Goal: Navigation & Orientation: Find specific page/section

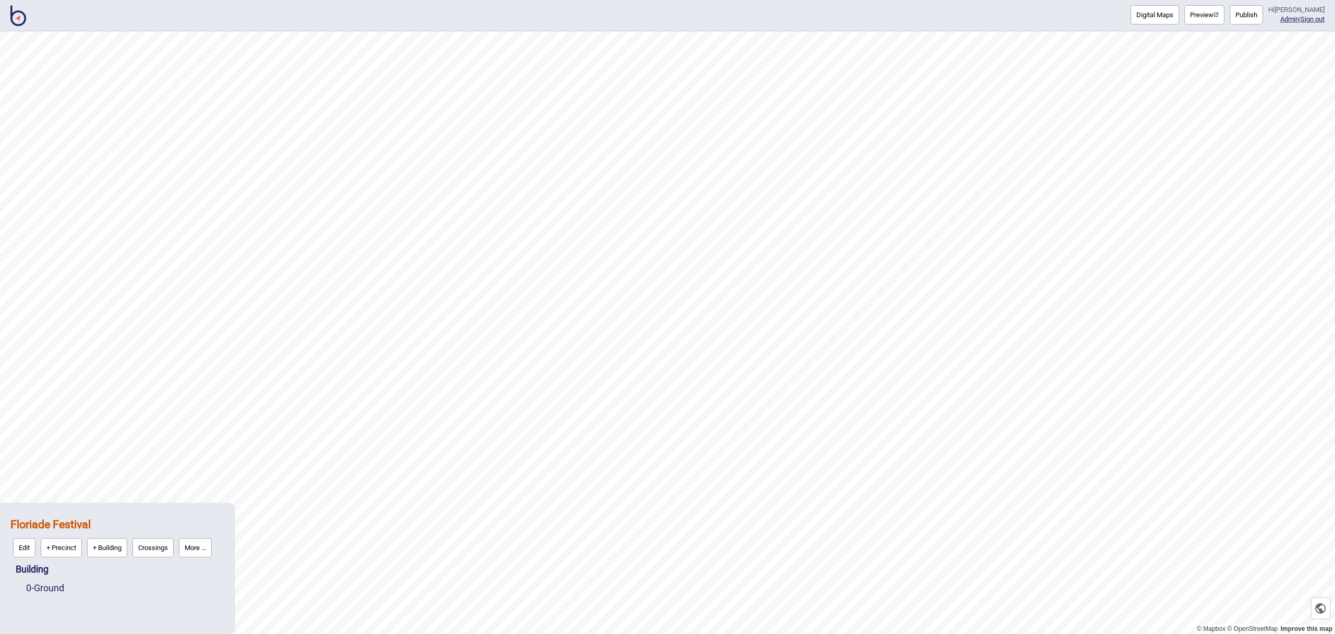
click at [21, 19] on img at bounding box center [18, 15] width 16 height 21
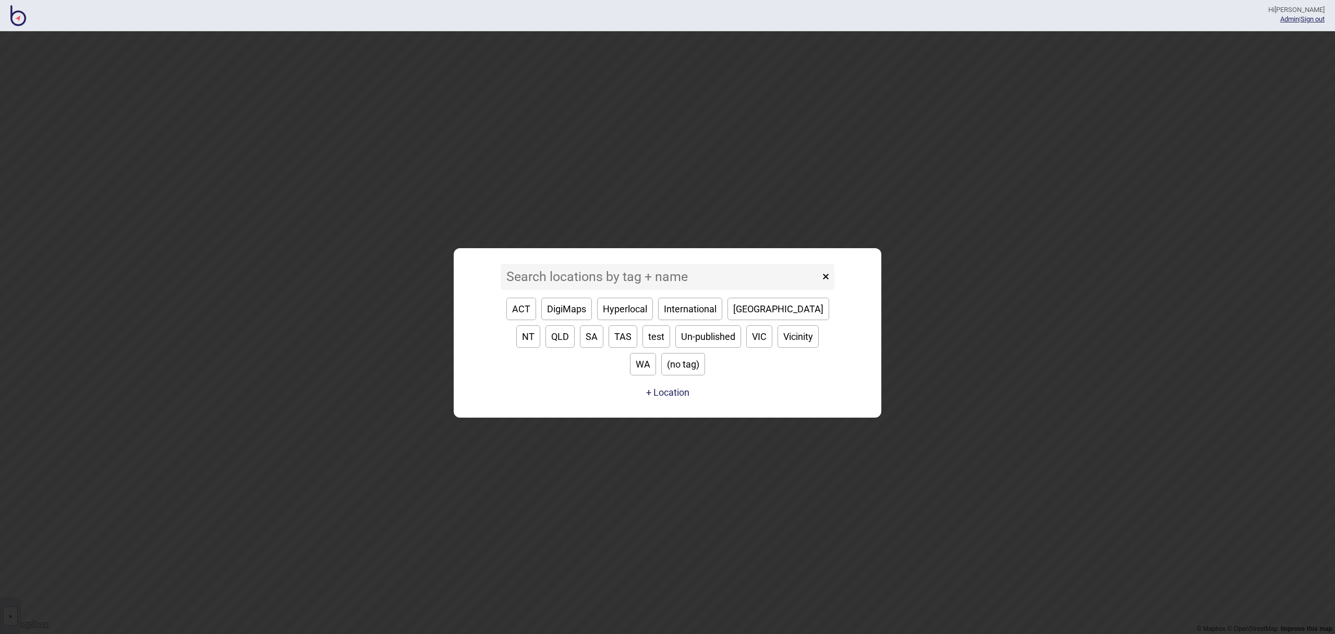
click at [746, 348] on button "VIC" at bounding box center [759, 336] width 26 height 22
type input "VIC"
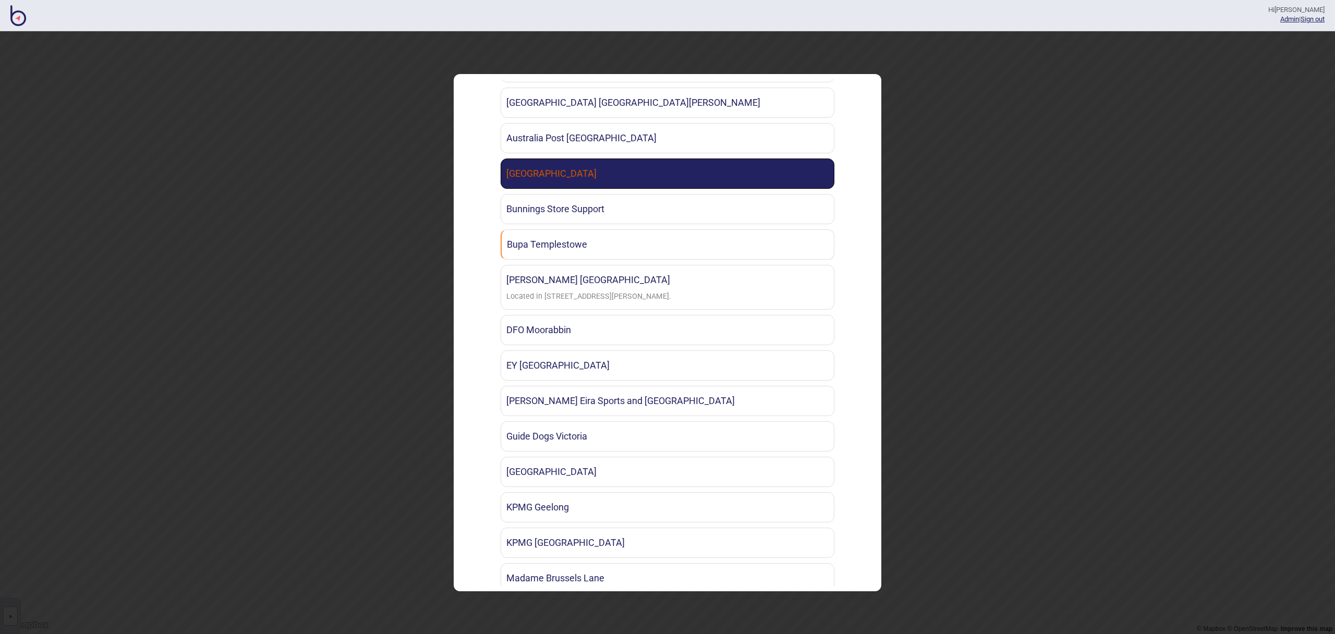
scroll to position [617, 0]
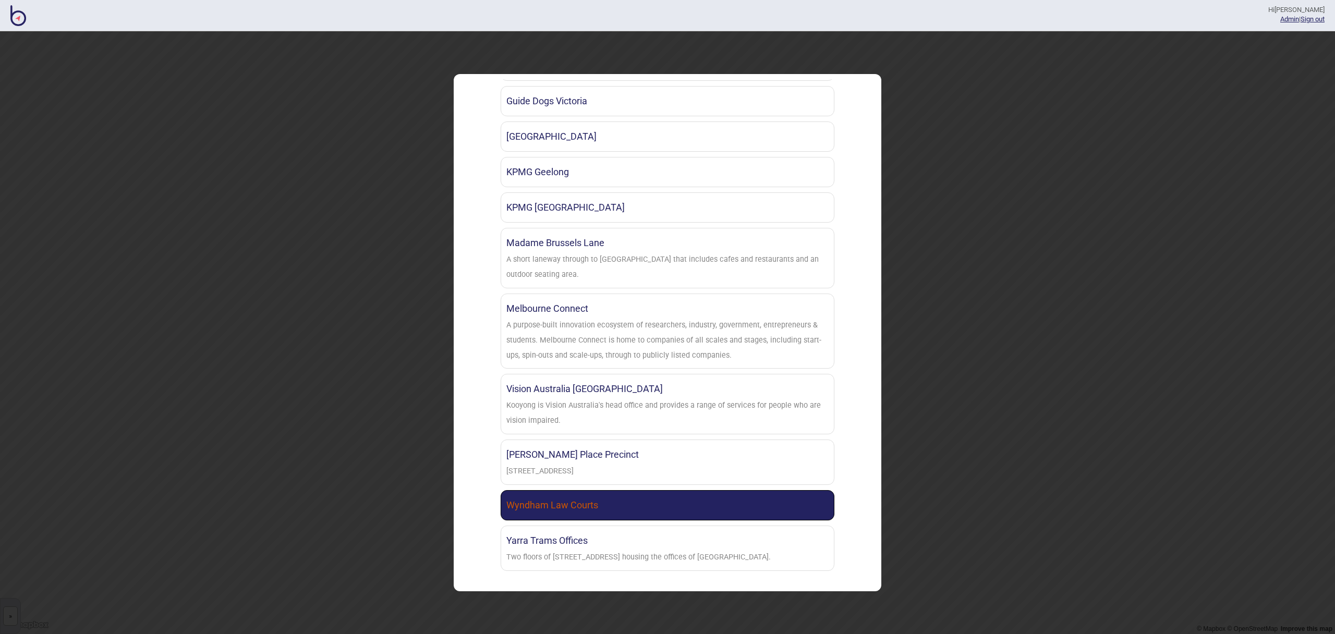
click at [614, 511] on link "Wyndham Law Courts" at bounding box center [668, 505] width 334 height 30
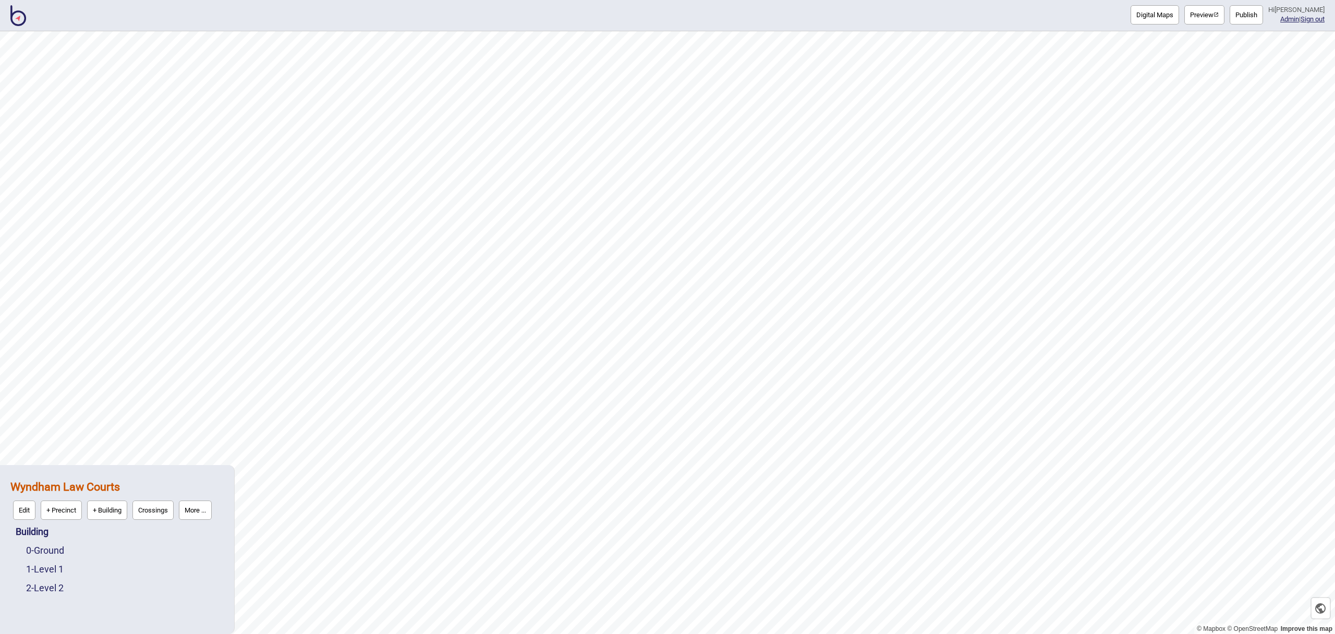
click at [1203, 15] on button "Preview" at bounding box center [1204, 14] width 40 height 19
